Goal: Find specific page/section: Find specific page/section

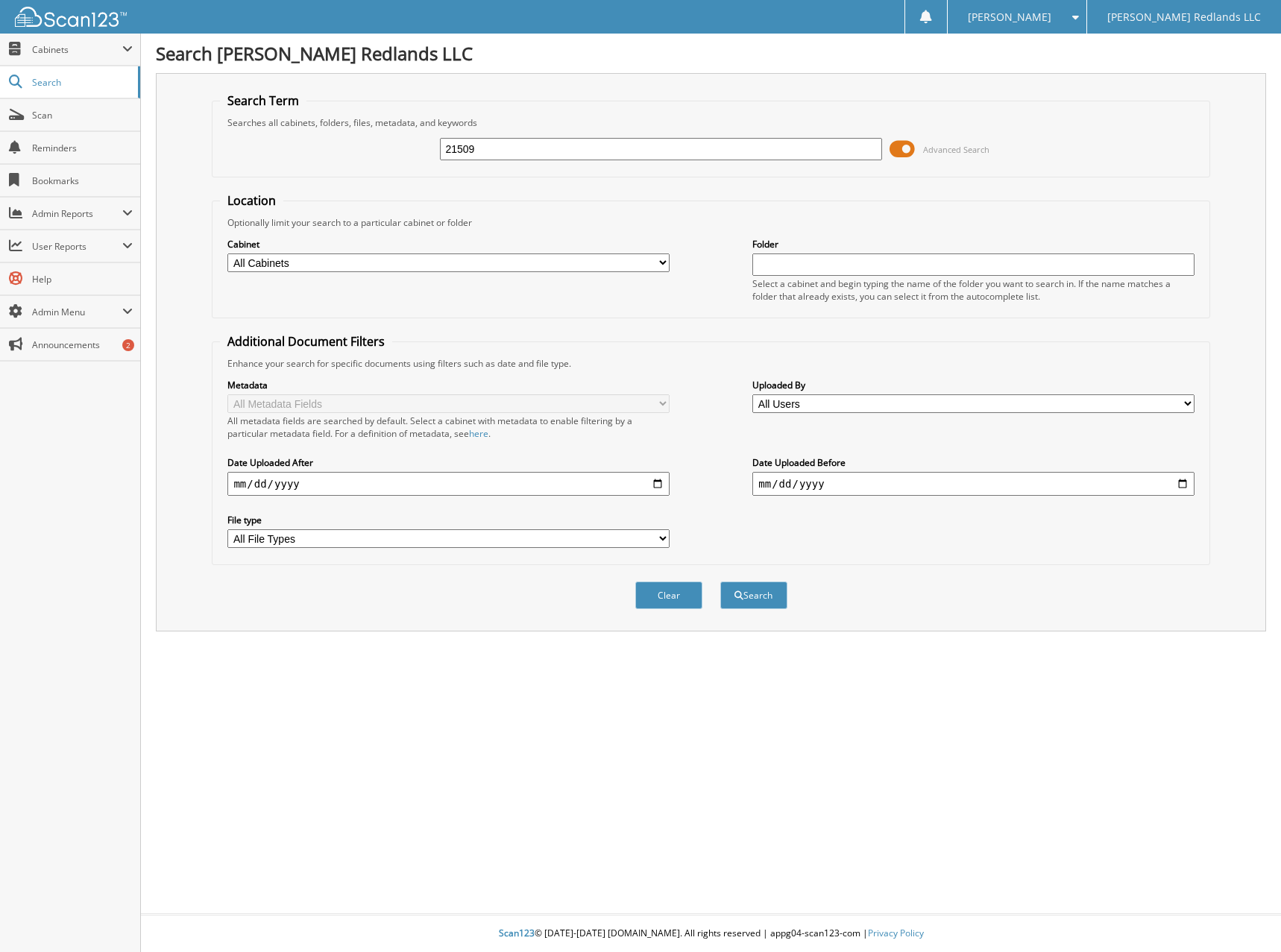
type input "21509"
click at [720, 582] on button "Search" at bounding box center [753, 596] width 67 height 28
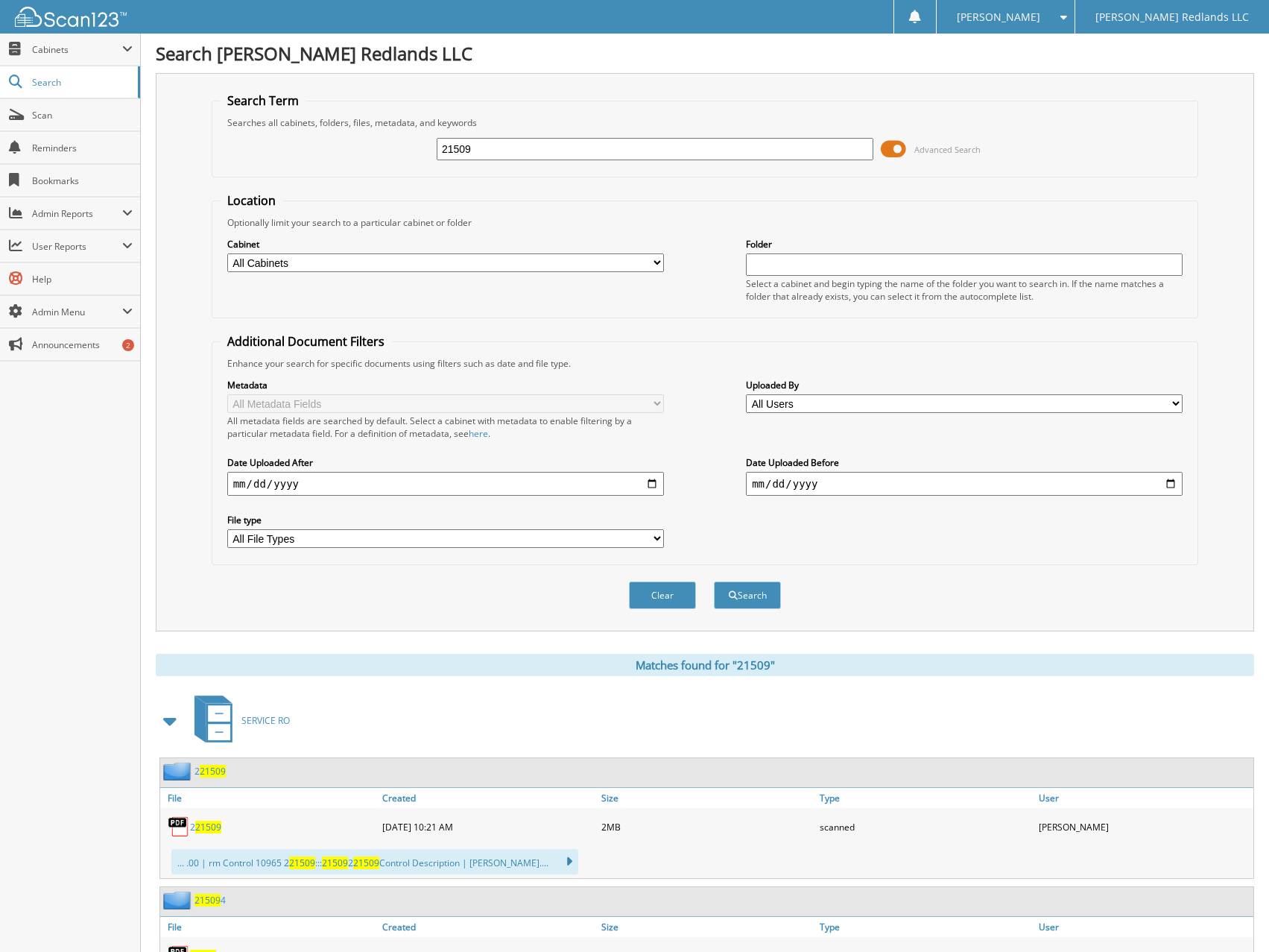
click at [198, 824] on span "21509" at bounding box center [209, 827] width 26 height 13
drag, startPoint x: 466, startPoint y: 154, endPoint x: 329, endPoint y: 149, distance: 137.1
click at [329, 149] on div "21509 Advanced Search" at bounding box center [706, 149] width 971 height 40
type input "314862"
click at [714, 582] on button "Search" at bounding box center [748, 596] width 67 height 28
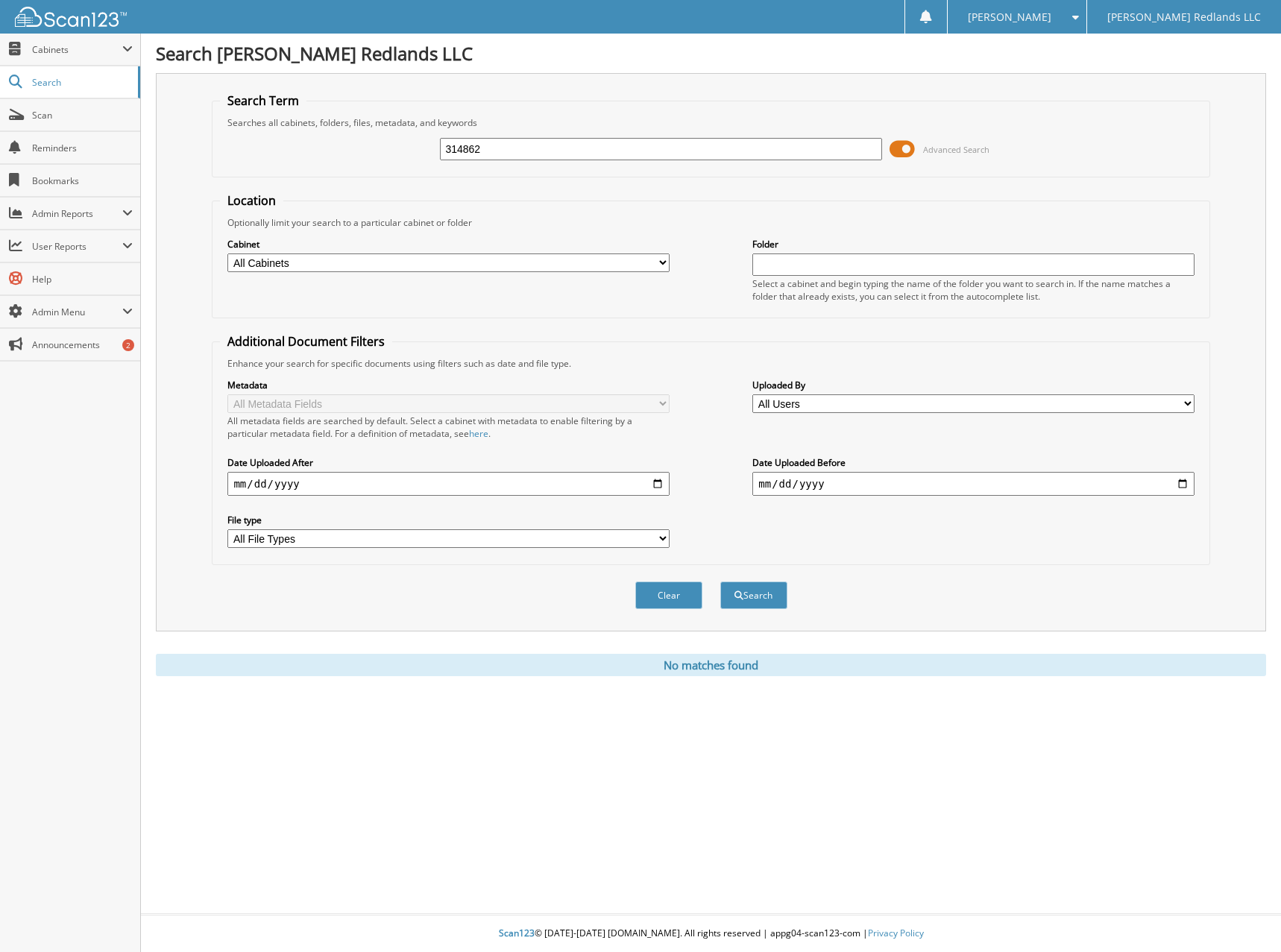
drag, startPoint x: 491, startPoint y: 148, endPoint x: 329, endPoint y: 165, distance: 162.9
click at [333, 158] on div "314862 Advanced Search" at bounding box center [710, 149] width 981 height 40
type input "21509"
click at [720, 582] on button "Search" at bounding box center [753, 596] width 67 height 28
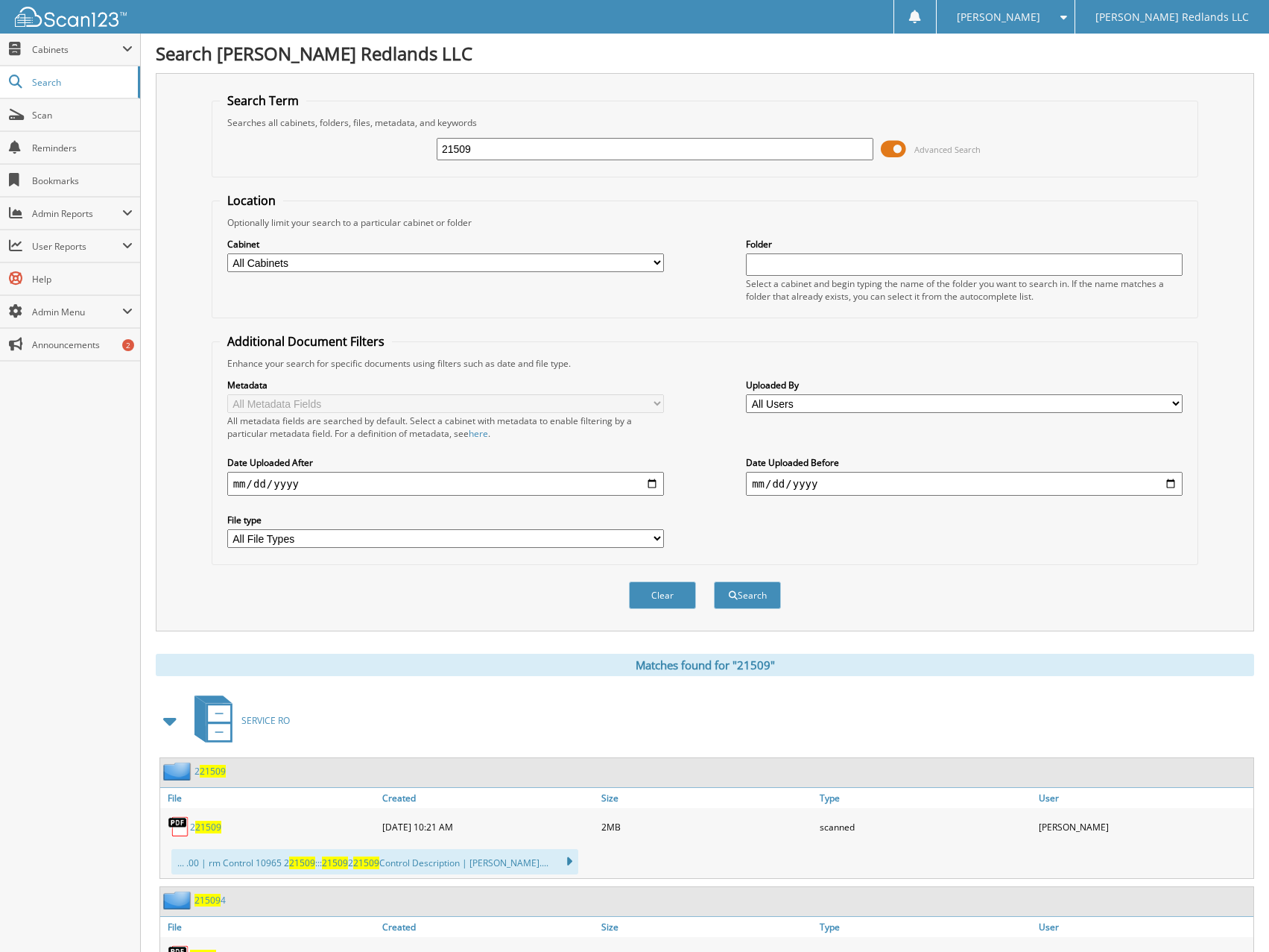
drag, startPoint x: 489, startPoint y: 148, endPoint x: 249, endPoint y: 161, distance: 240.4
click at [250, 161] on div "21509 Advanced Search" at bounding box center [706, 149] width 971 height 40
